Goal: Information Seeking & Learning: Learn about a topic

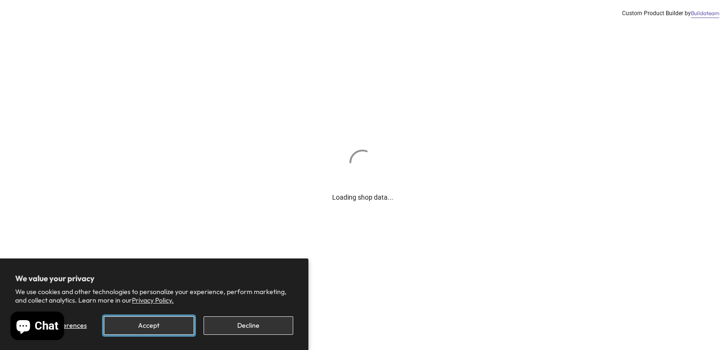
click at [157, 325] on button "Accept" at bounding box center [149, 325] width 90 height 18
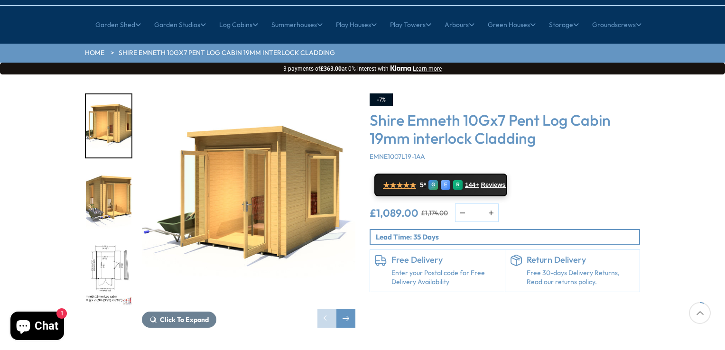
scroll to position [95, 0]
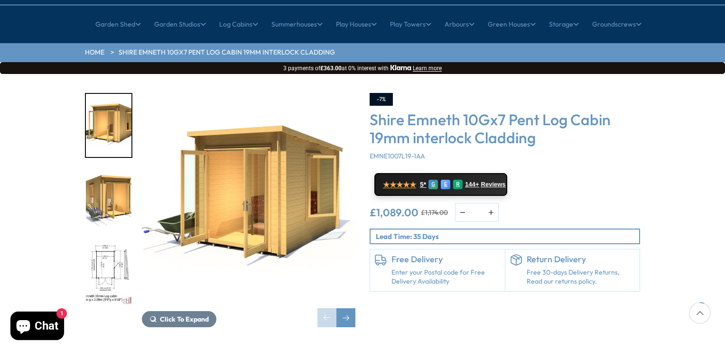
click at [101, 174] on img "2 / 12" at bounding box center [109, 199] width 46 height 63
click at [243, 172] on img "1 / 12" at bounding box center [248, 199] width 213 height 213
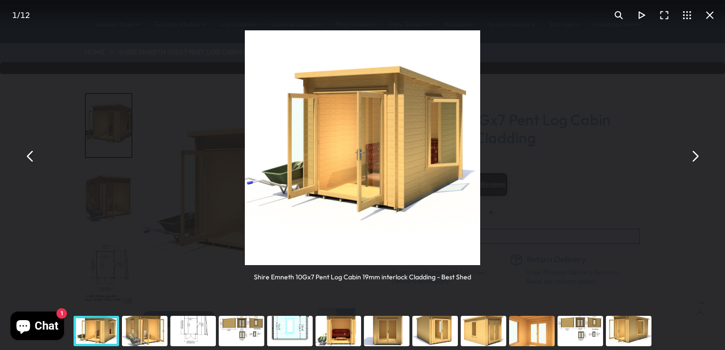
click at [696, 156] on button "You can close this modal content with the ESC key" at bounding box center [694, 156] width 23 height 23
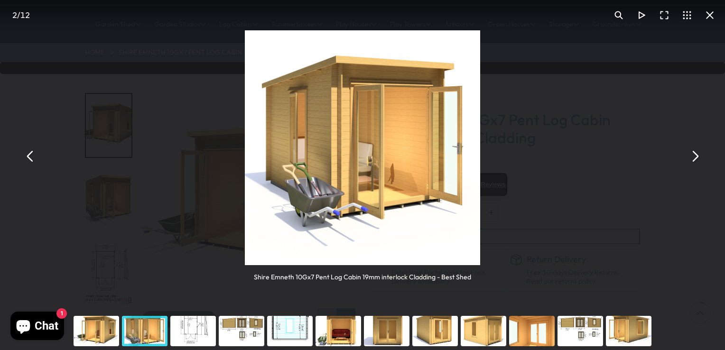
click at [696, 156] on button "You can close this modal content with the ESC key" at bounding box center [694, 156] width 23 height 23
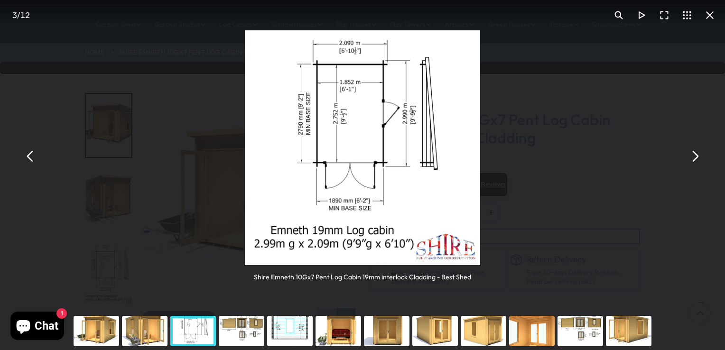
click at [696, 156] on button "You can close this modal content with the ESC key" at bounding box center [694, 156] width 23 height 23
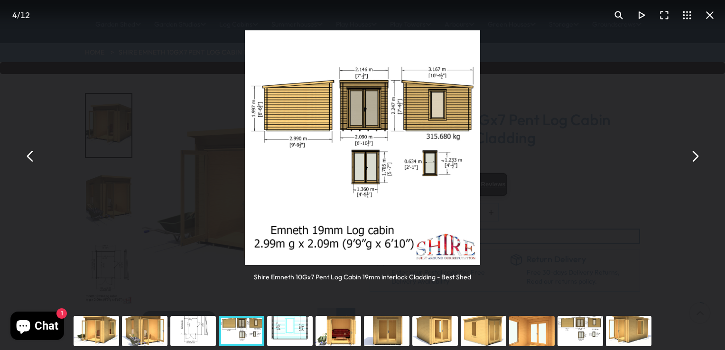
click at [696, 156] on button "You can close this modal content with the ESC key" at bounding box center [694, 156] width 23 height 23
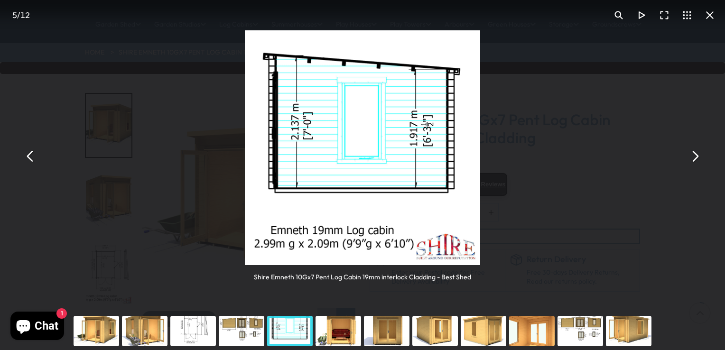
click at [695, 157] on button "You can close this modal content with the ESC key" at bounding box center [694, 156] width 23 height 23
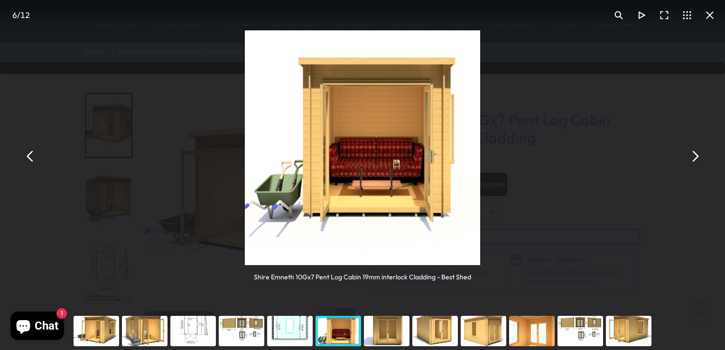
click at [695, 156] on button "You can close this modal content with the ESC key" at bounding box center [694, 156] width 23 height 23
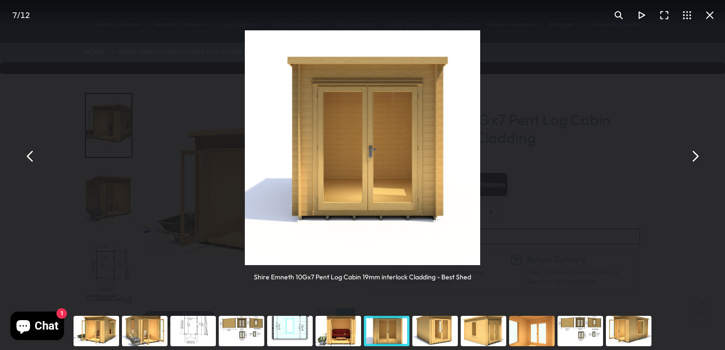
click at [695, 156] on button "You can close this modal content with the ESC key" at bounding box center [694, 156] width 23 height 23
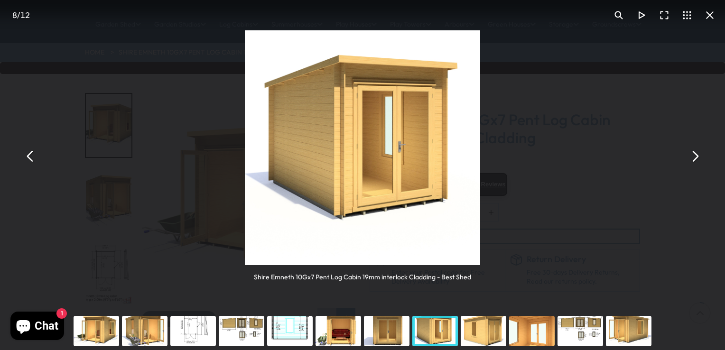
click at [695, 156] on button "You can close this modal content with the ESC key" at bounding box center [694, 156] width 23 height 23
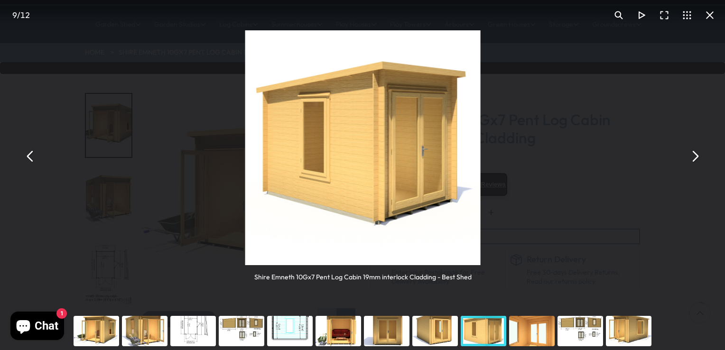
click at [695, 156] on button "You can close this modal content with the ESC key" at bounding box center [694, 156] width 23 height 23
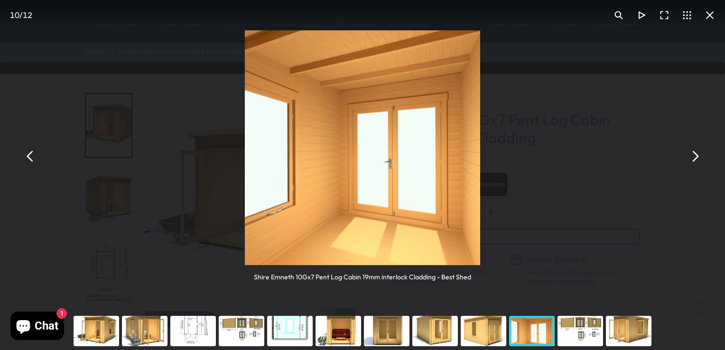
click at [695, 156] on button "You can close this modal content with the ESC key" at bounding box center [694, 156] width 23 height 23
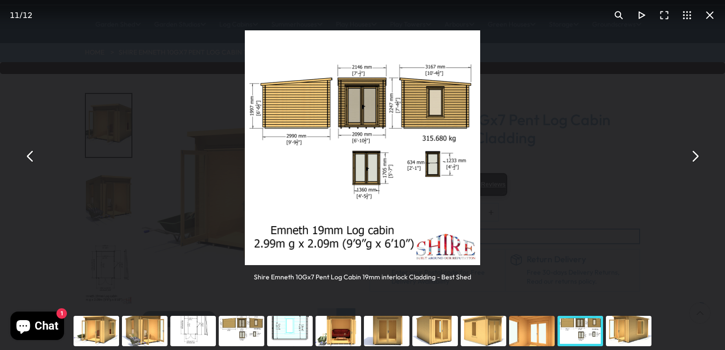
click at [695, 156] on button "You can close this modal content with the ESC key" at bounding box center [694, 156] width 23 height 23
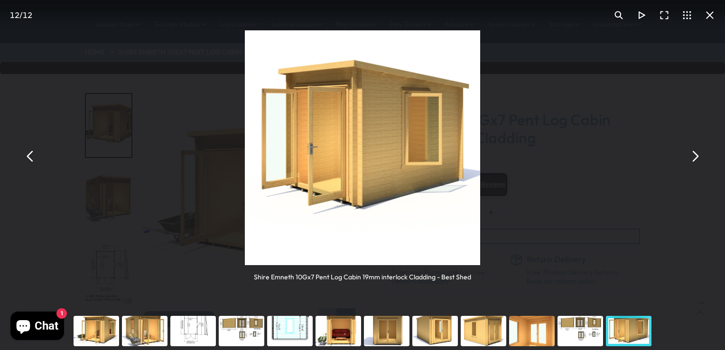
click at [695, 156] on button "You can close this modal content with the ESC key" at bounding box center [694, 156] width 23 height 23
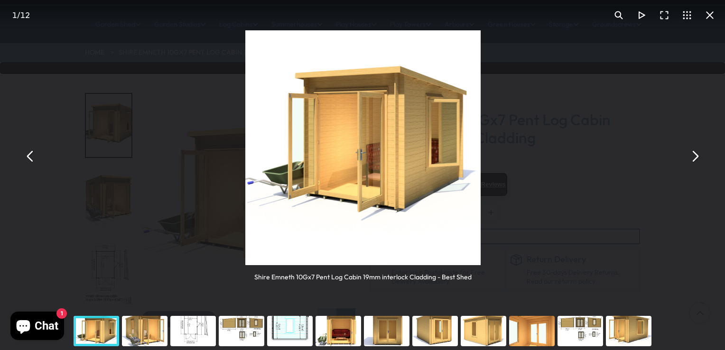
click at [695, 156] on button "You can close this modal content with the ESC key" at bounding box center [694, 156] width 23 height 23
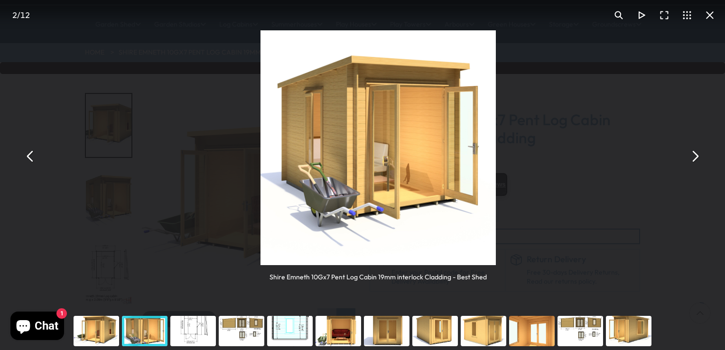
click at [695, 156] on button "You can close this modal content with the ESC key" at bounding box center [694, 156] width 23 height 23
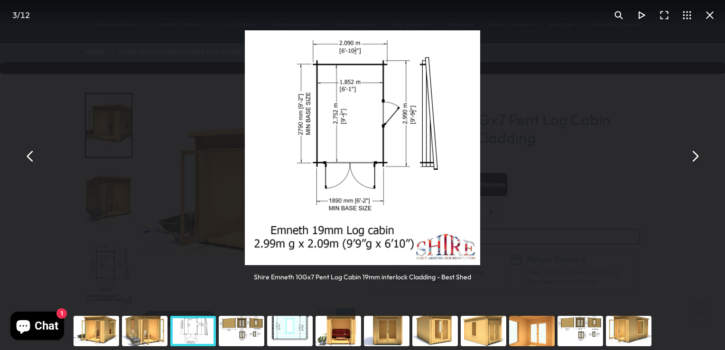
click at [711, 16] on button "You can close this modal content with the ESC key" at bounding box center [709, 15] width 23 height 23
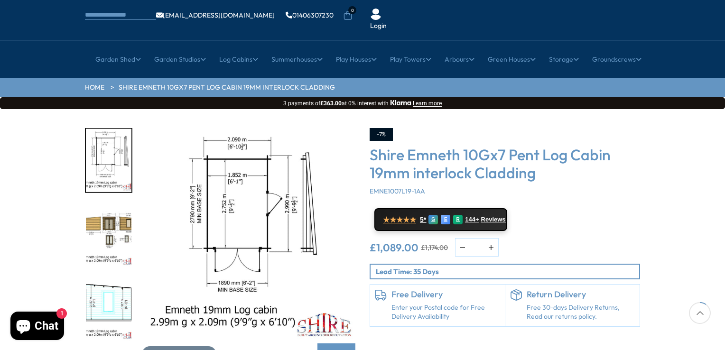
scroll to position [142, 0]
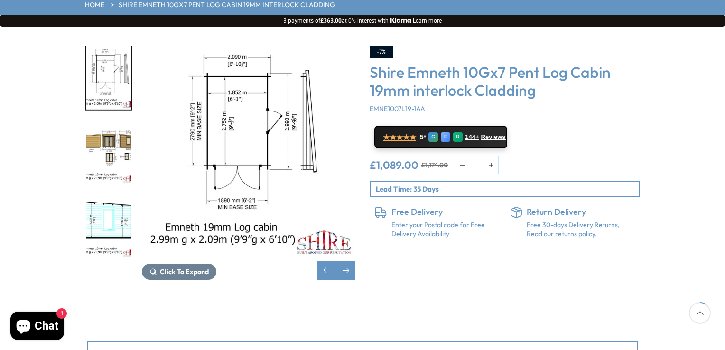
click at [225, 69] on img "3 / 12" at bounding box center [248, 152] width 213 height 213
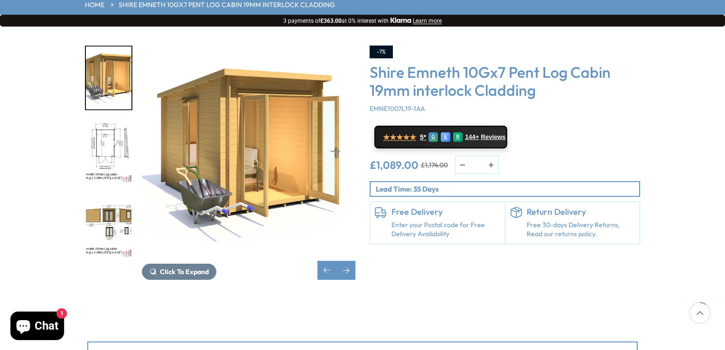
click at [241, 110] on img "2 / 12" at bounding box center [248, 152] width 213 height 213
